Goal: Transaction & Acquisition: Purchase product/service

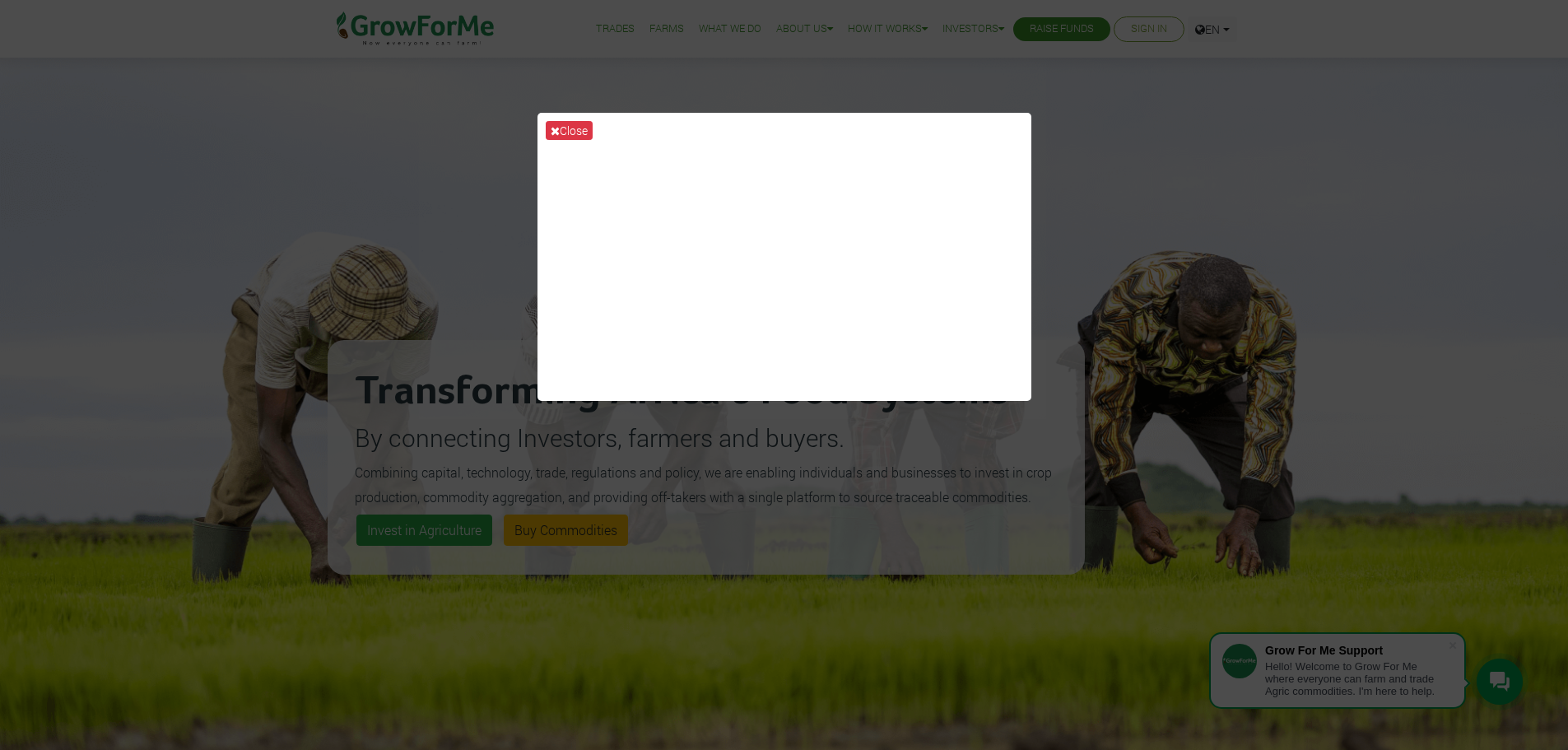
scroll to position [657, 0]
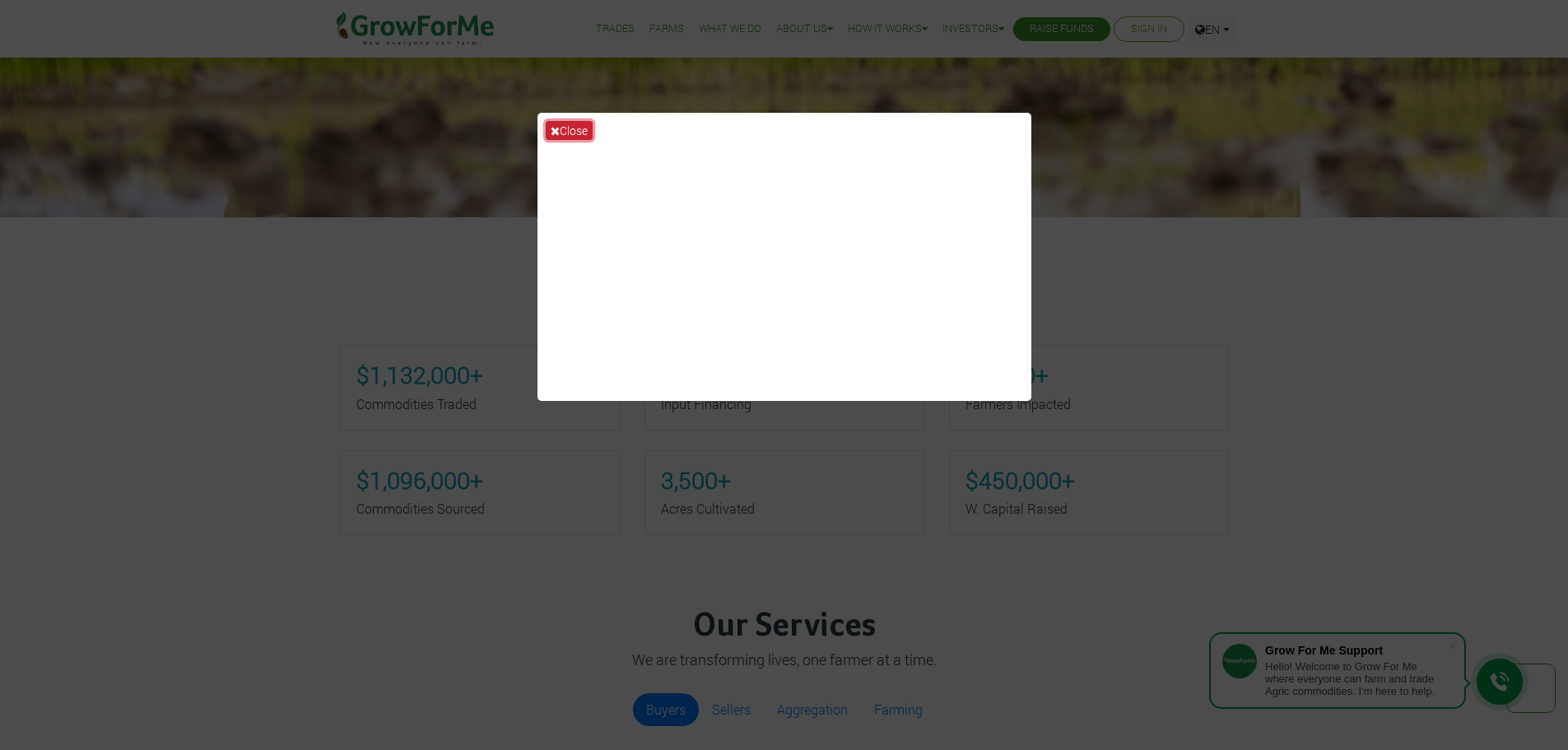
click at [572, 121] on button "Close" at bounding box center [569, 130] width 47 height 19
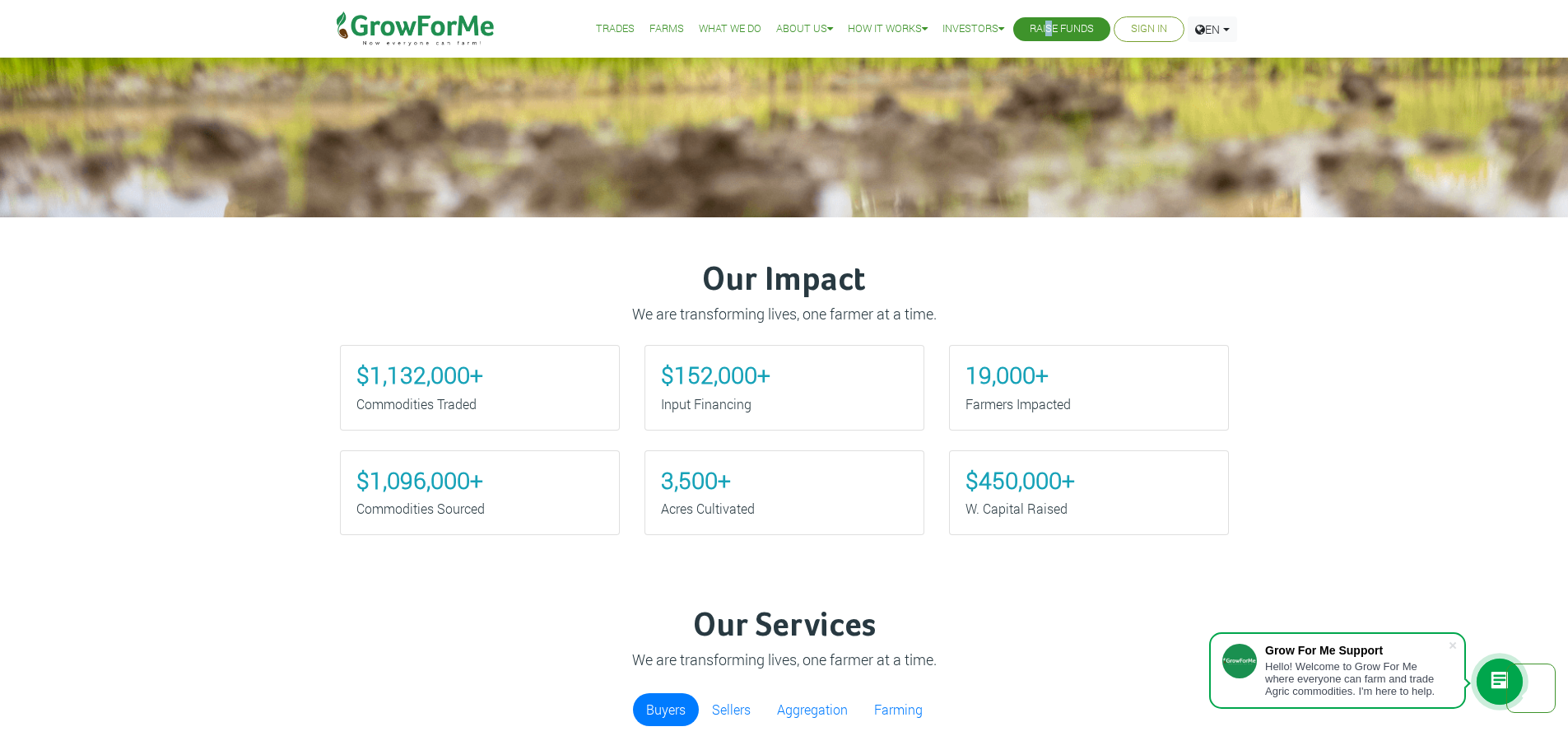
drag, startPoint x: 1039, startPoint y: 18, endPoint x: 1047, endPoint y: 26, distance: 11.3
click at [1047, 26] on li "Raise Funds" at bounding box center [1062, 30] width 97 height 24
click at [1047, 26] on link "Raise Funds" at bounding box center [1061, 29] width 64 height 18
click at [660, 34] on link "Farms" at bounding box center [666, 29] width 34 height 18
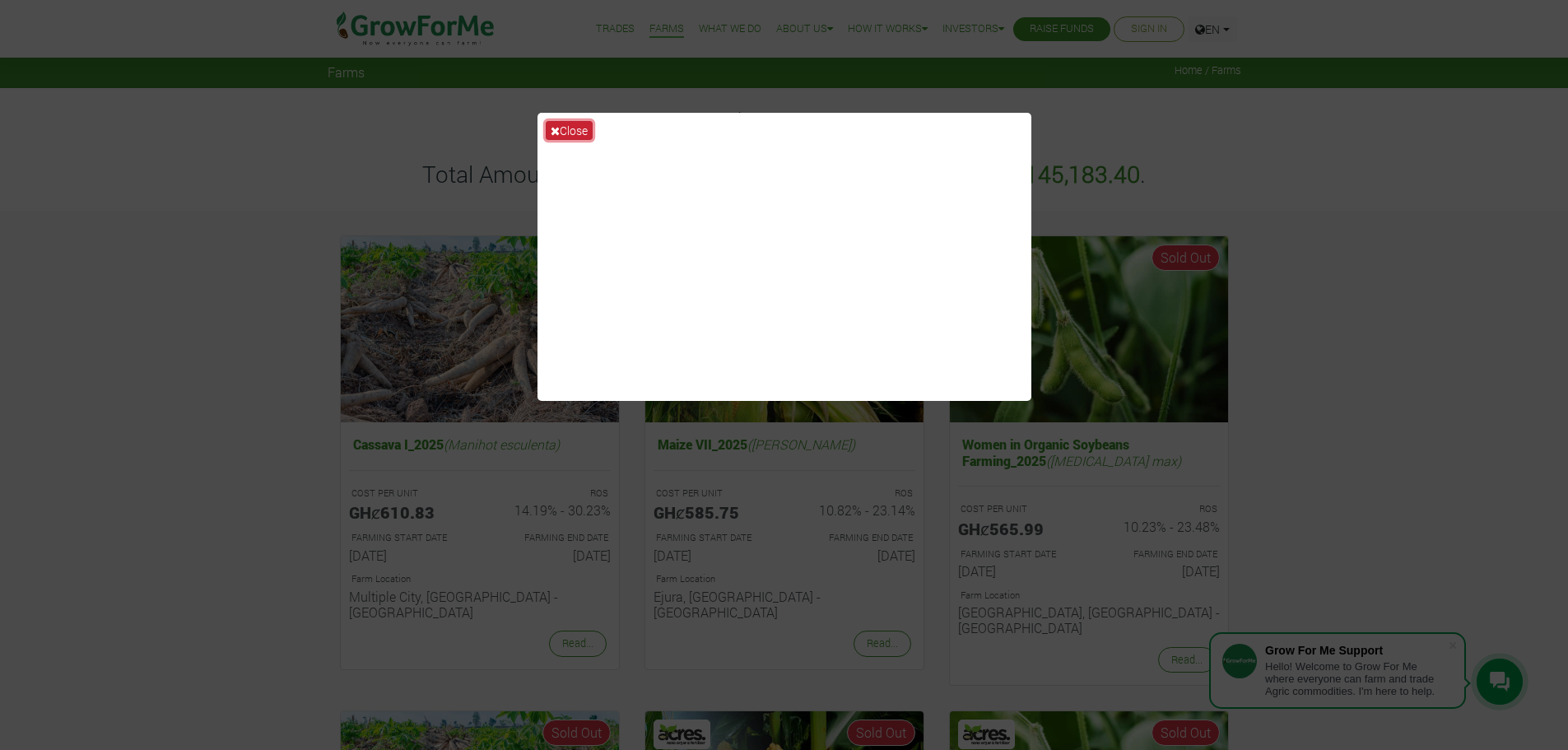
click at [565, 136] on button "Close" at bounding box center [569, 130] width 47 height 19
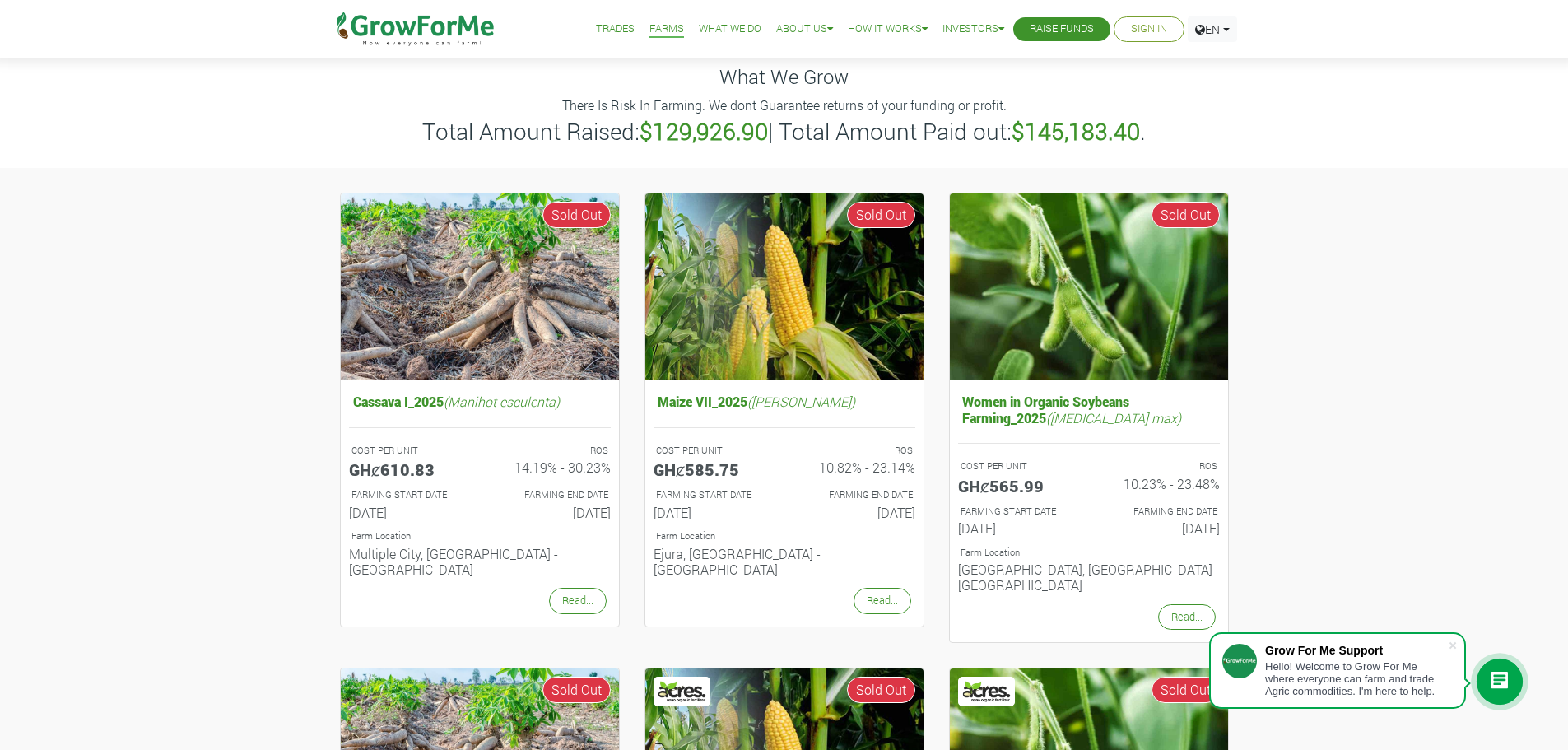
scroll to position [26, 0]
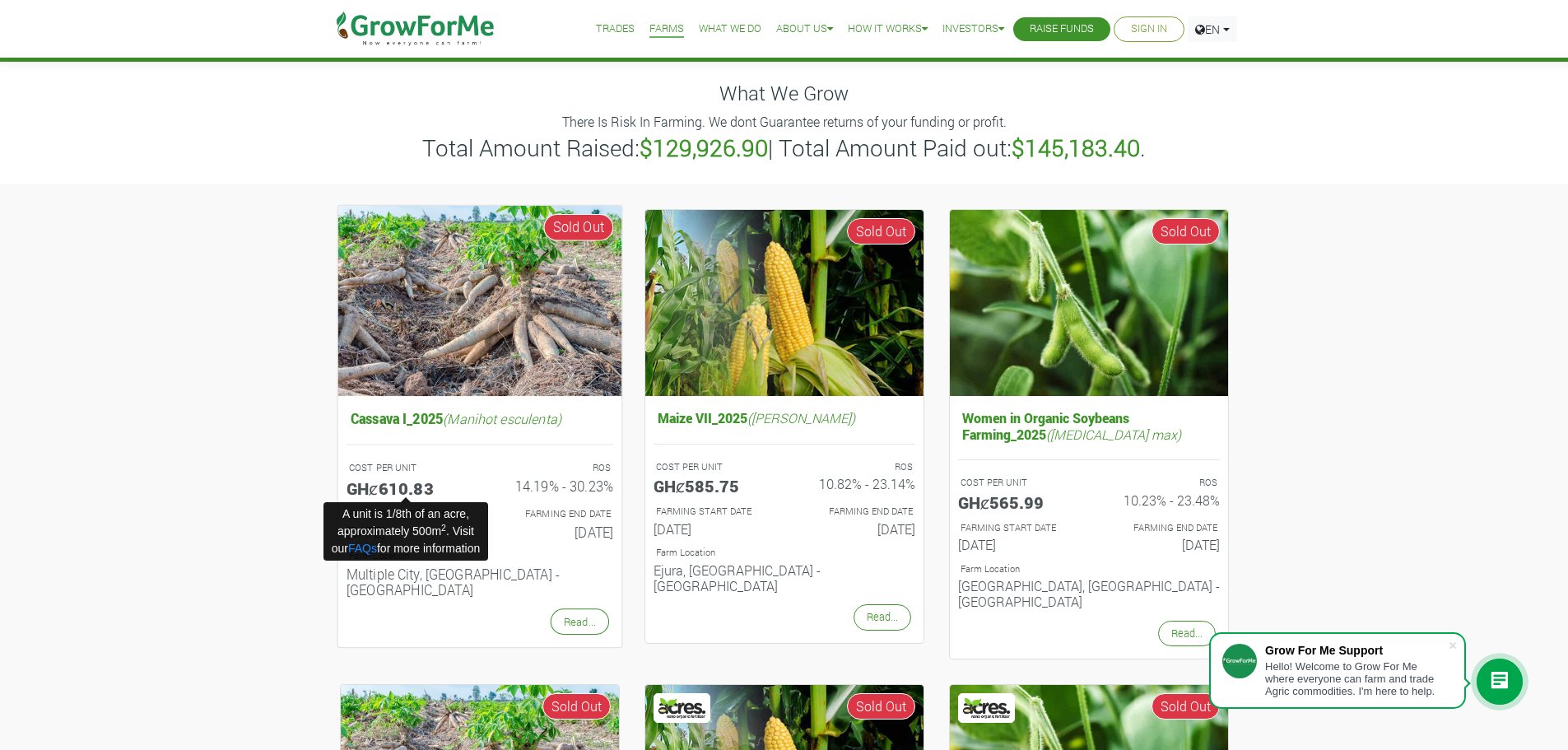
click at [405, 488] on h5 "GHȼ610.83" at bounding box center [406, 487] width 121 height 20
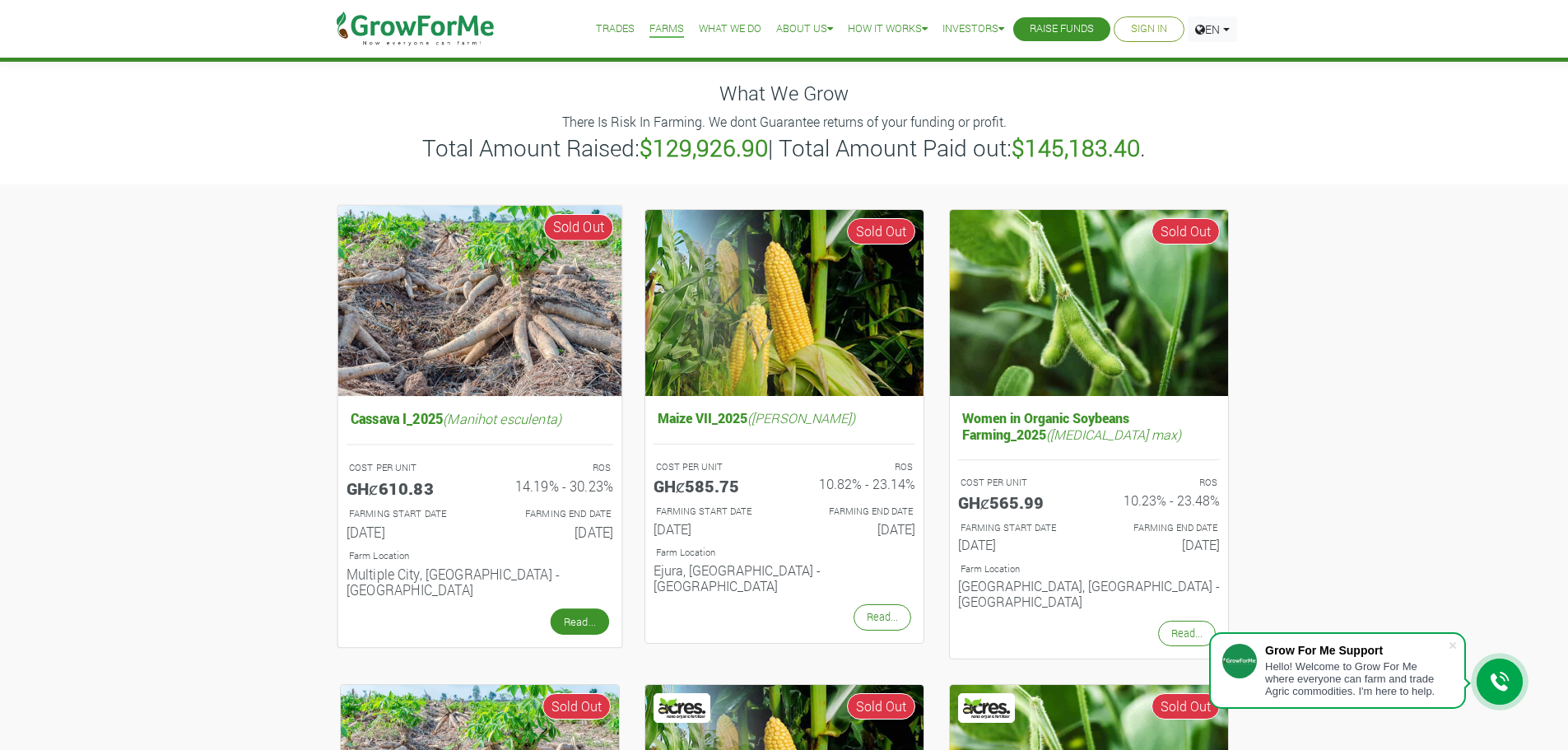
click at [582, 609] on link "Read..." at bounding box center [578, 622] width 59 height 26
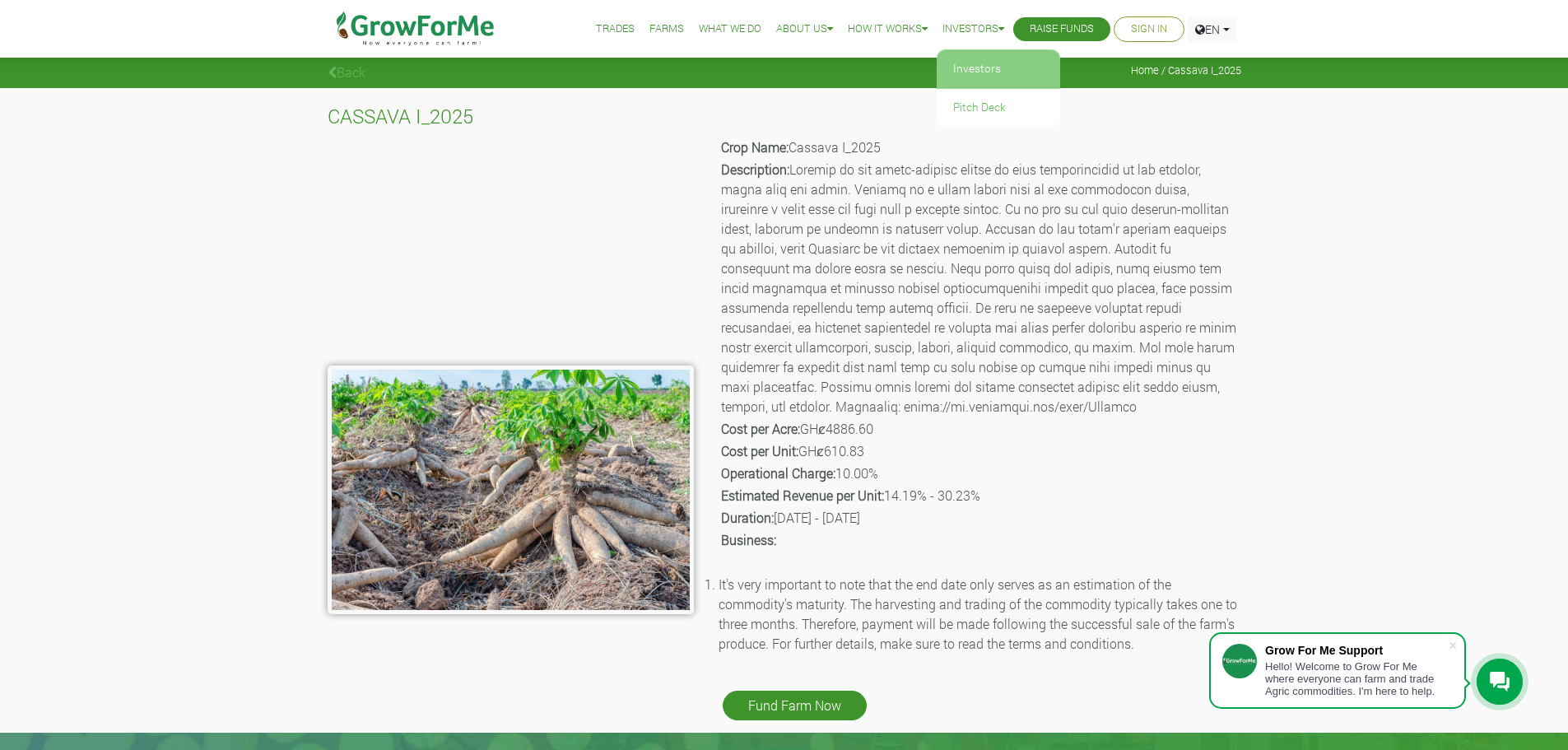
click at [953, 71] on link "Investors" at bounding box center [998, 69] width 124 height 38
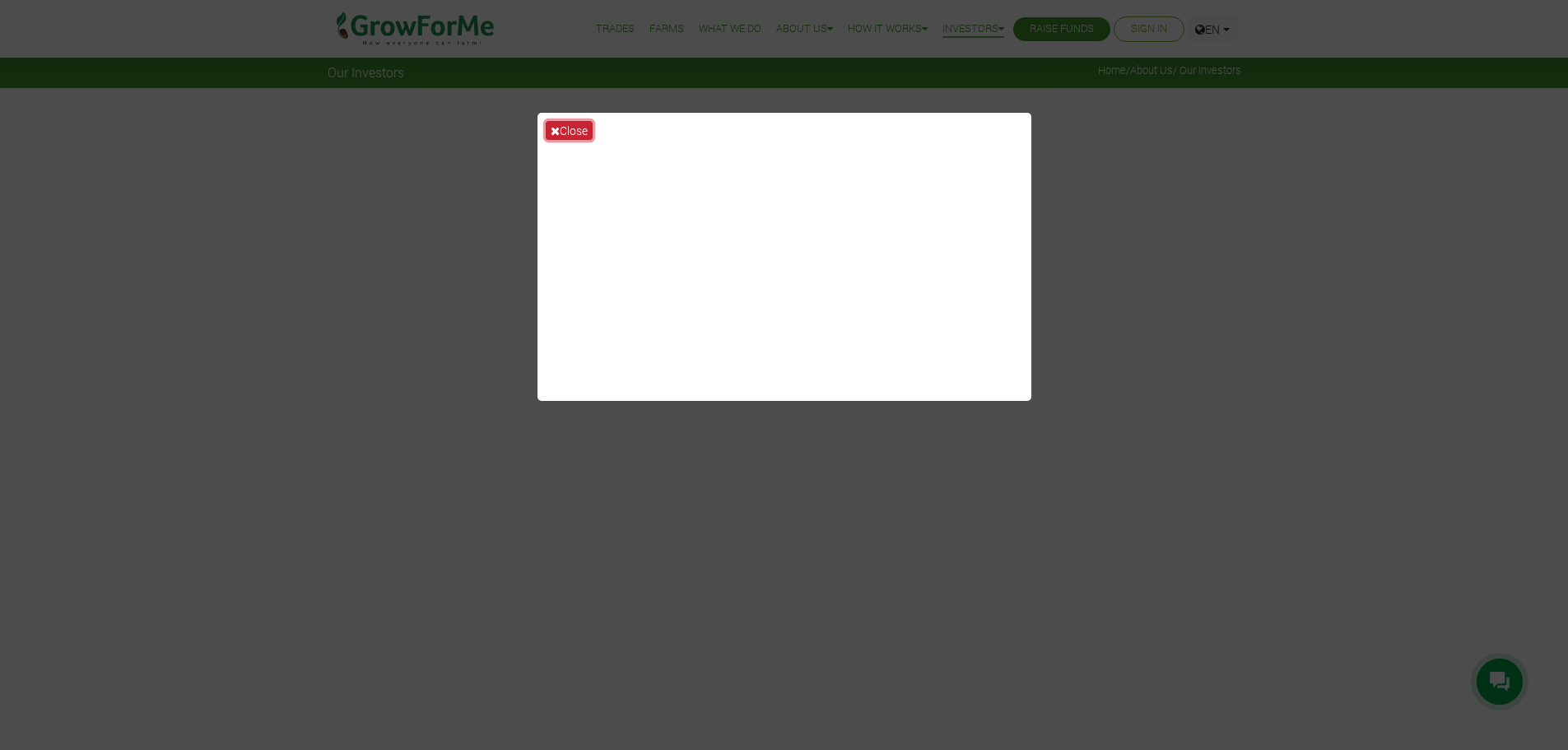
click at [560, 127] on button "Close" at bounding box center [569, 130] width 47 height 19
